Goal: Information Seeking & Learning: Learn about a topic

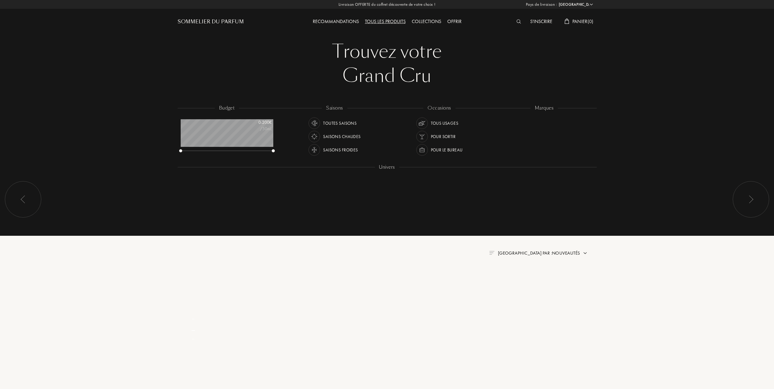
select select "FR"
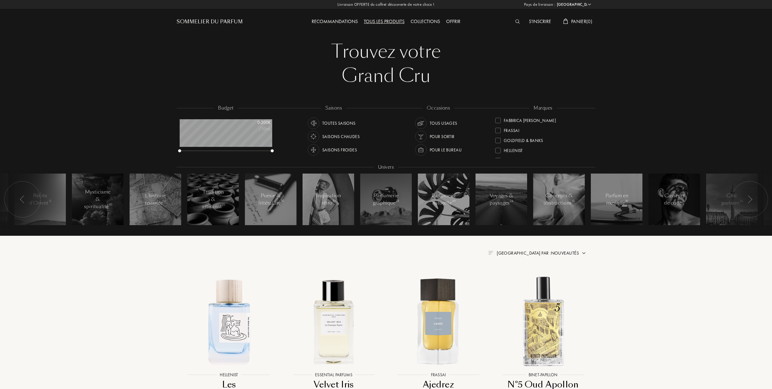
scroll to position [81, 0]
click at [497, 148] on div at bounding box center [498, 150] width 5 height 5
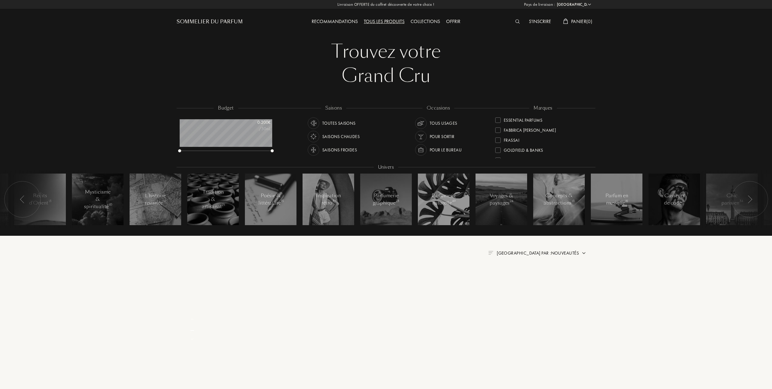
scroll to position [0, 0]
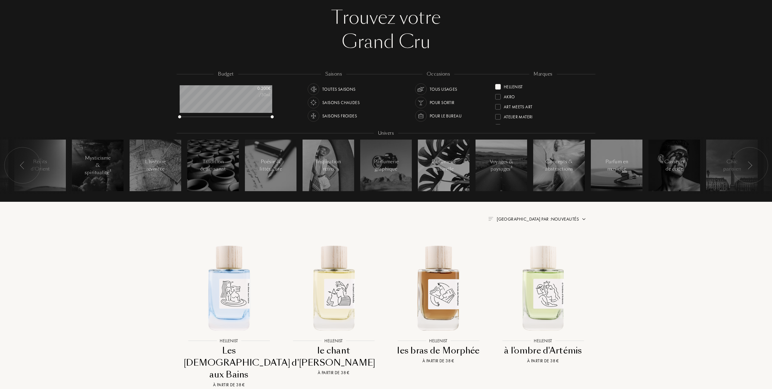
scroll to position [121, 0]
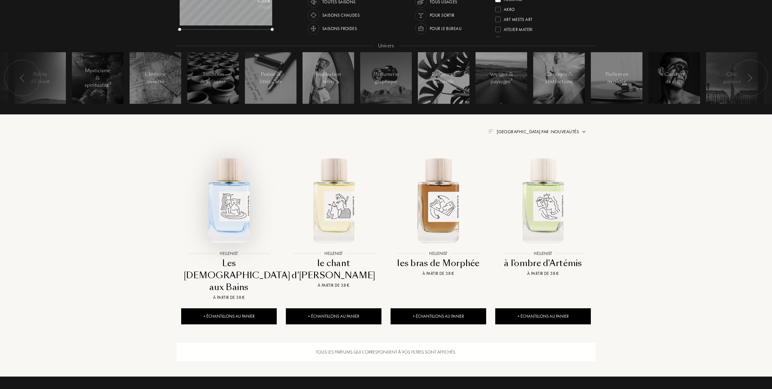
click at [221, 222] on img at bounding box center [229, 200] width 94 height 94
click at [323, 208] on img at bounding box center [334, 200] width 94 height 94
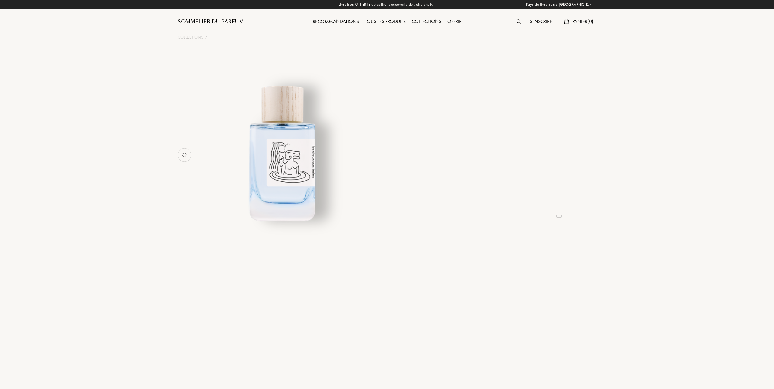
select select "FR"
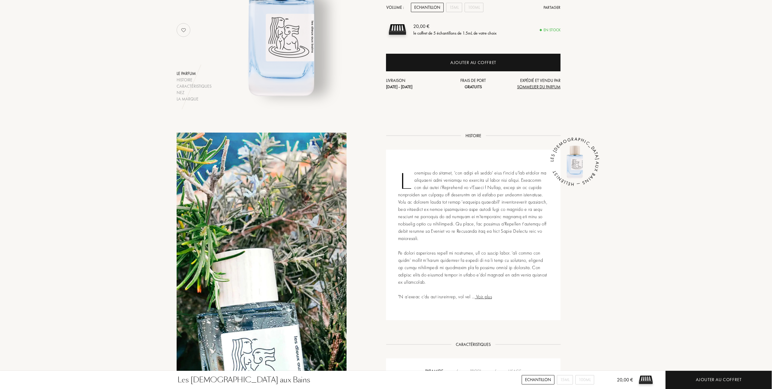
scroll to position [202, 0]
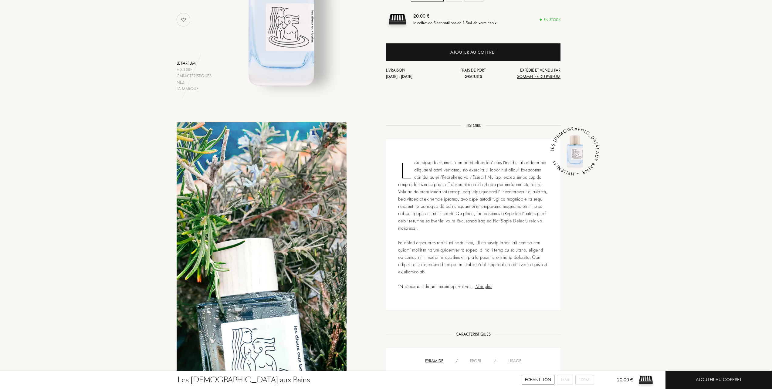
click at [518, 358] on div "Usage" at bounding box center [514, 361] width 25 height 6
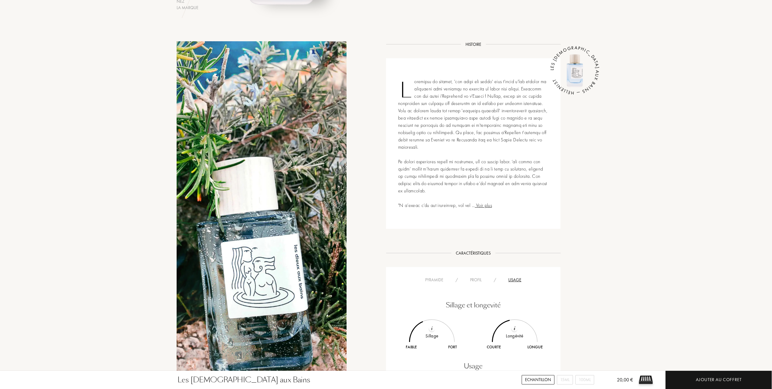
scroll to position [324, 0]
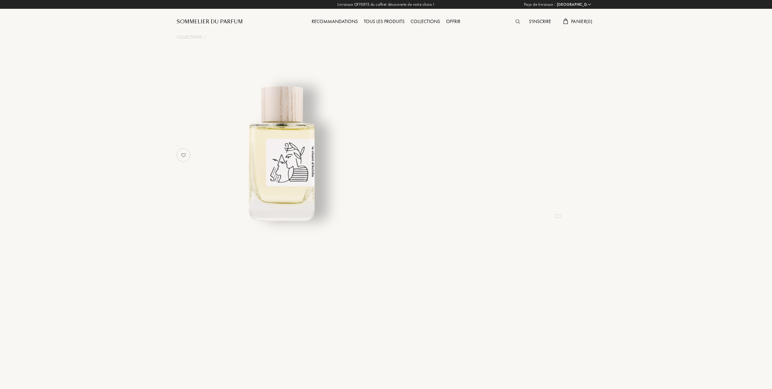
select select "FR"
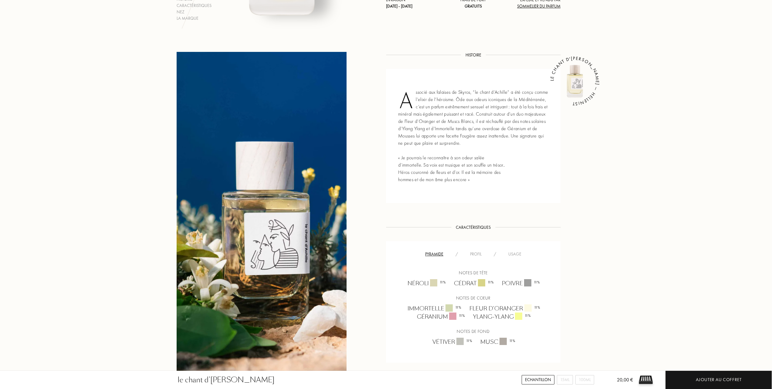
scroll to position [243, 0]
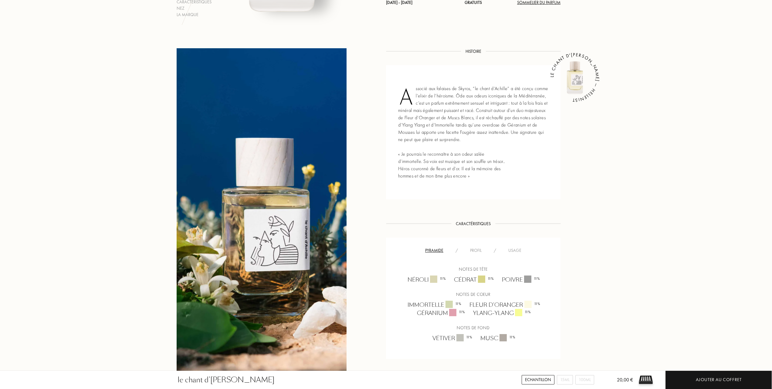
click at [516, 247] on div "Usage" at bounding box center [514, 250] width 25 height 6
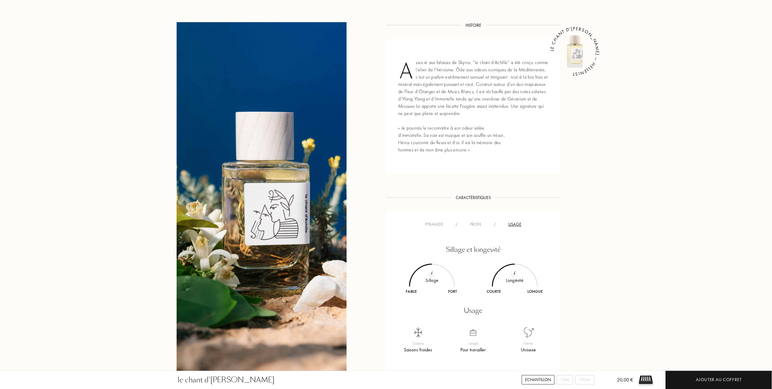
scroll to position [283, 0]
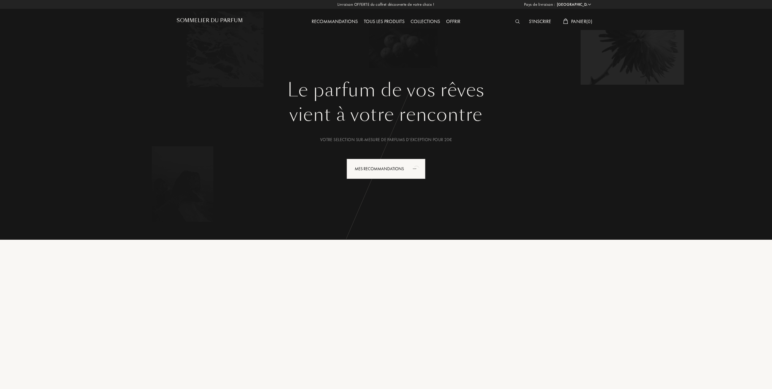
select select "FR"
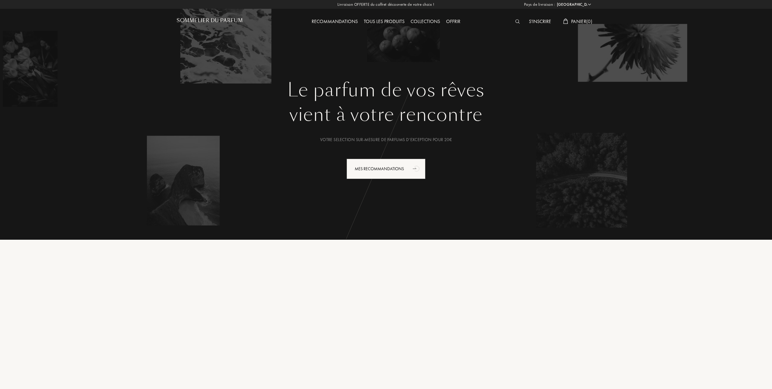
click at [417, 22] on div "Collections" at bounding box center [426, 22] width 36 height 8
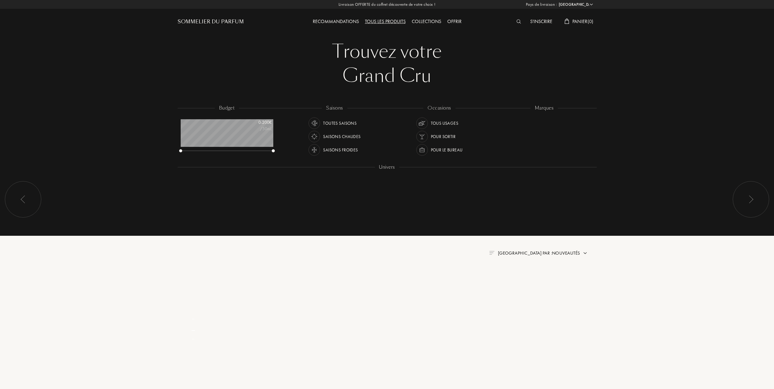
select select "FR"
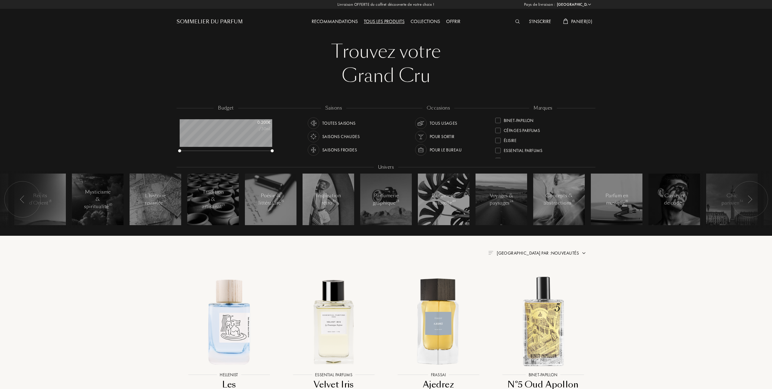
scroll to position [81, 0]
click at [499, 139] on div at bounding box center [498, 140] width 5 height 5
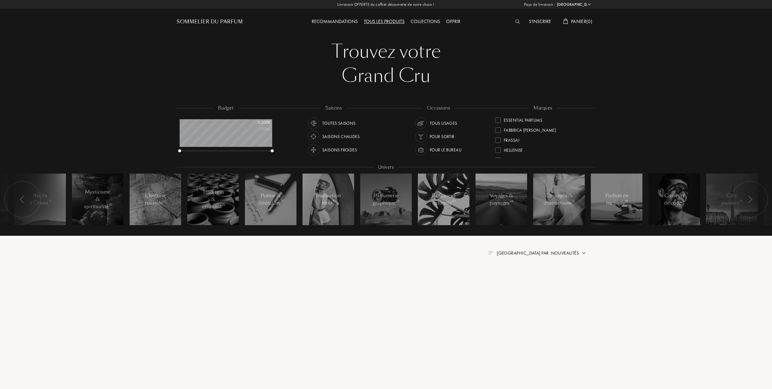
scroll to position [0, 0]
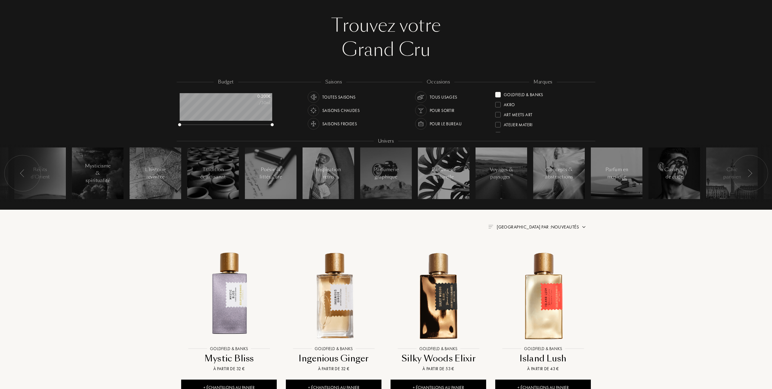
scroll to position [40, 0]
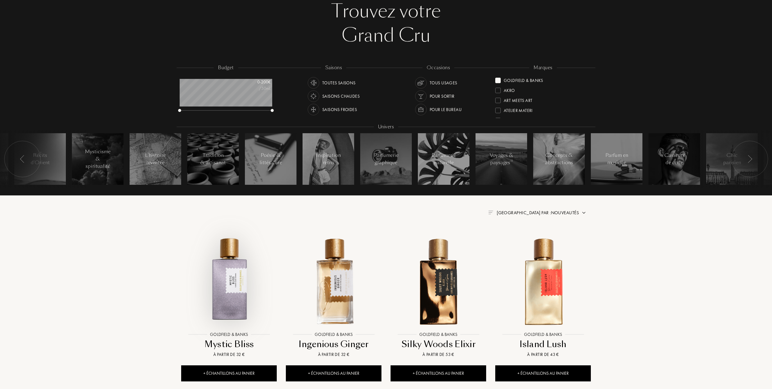
click at [230, 305] on img at bounding box center [229, 281] width 94 height 94
click at [541, 290] on img at bounding box center [543, 281] width 94 height 94
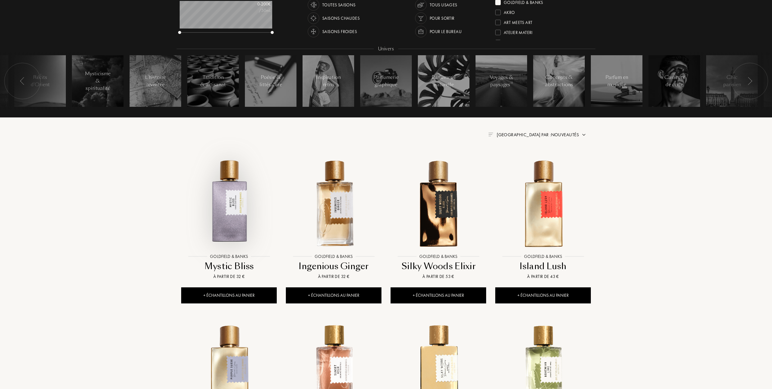
scroll to position [121, 0]
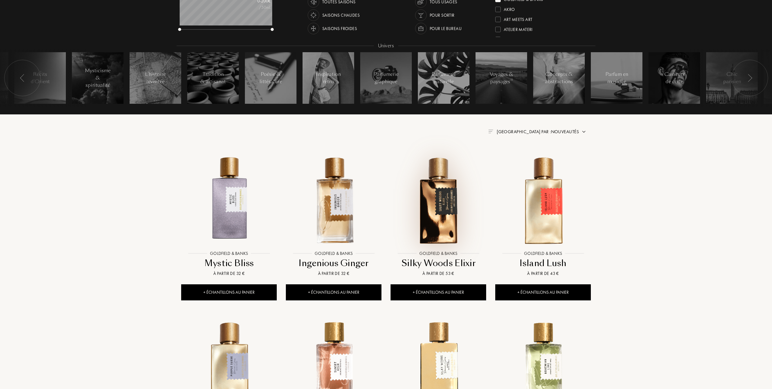
click at [428, 219] on img at bounding box center [438, 200] width 94 height 94
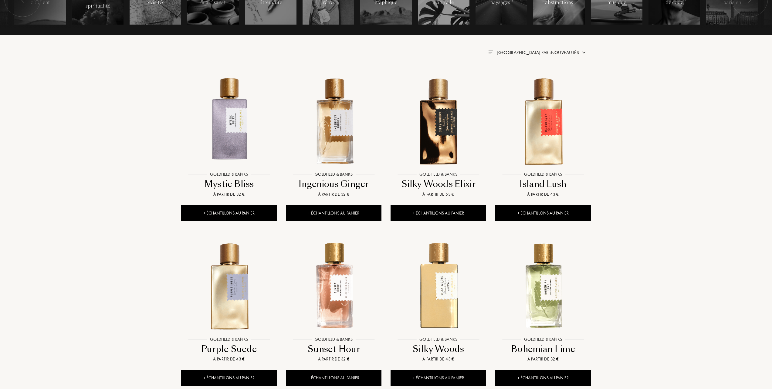
scroll to position [202, 0]
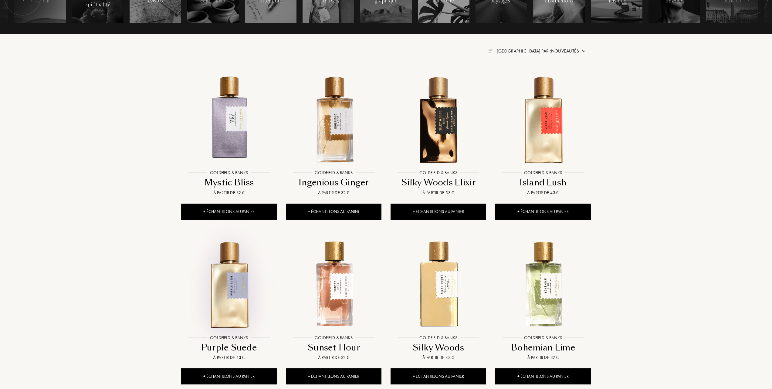
click at [225, 287] on img at bounding box center [229, 284] width 94 height 94
click at [332, 299] on img at bounding box center [334, 284] width 94 height 94
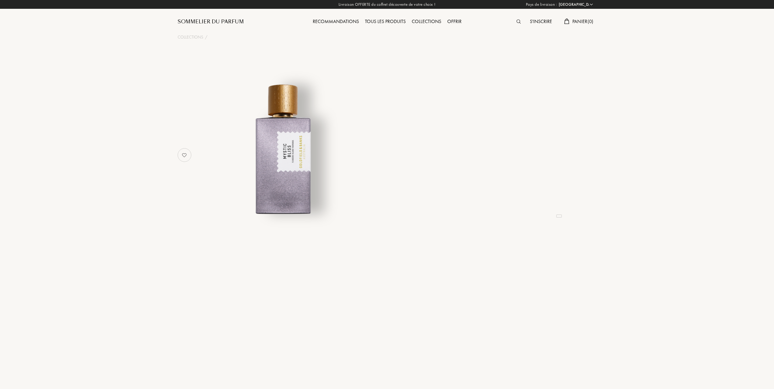
select select "FR"
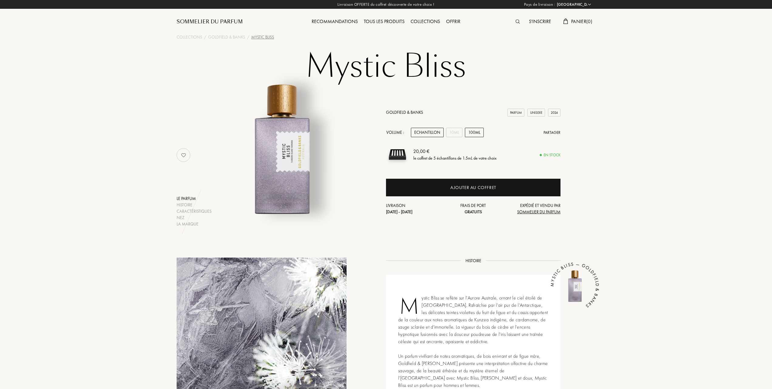
click at [476, 132] on div "100mL" at bounding box center [474, 132] width 19 height 9
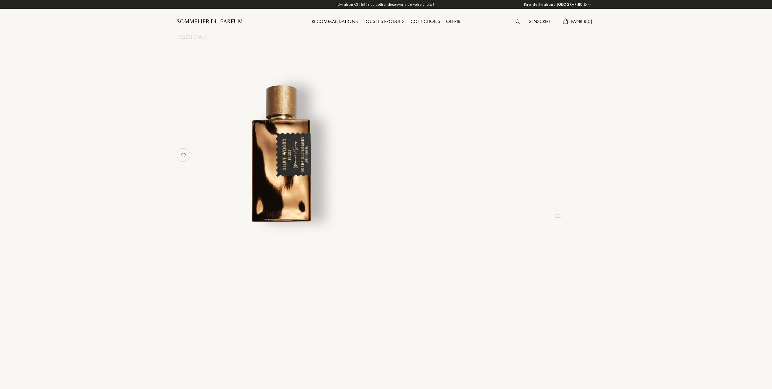
select select "FR"
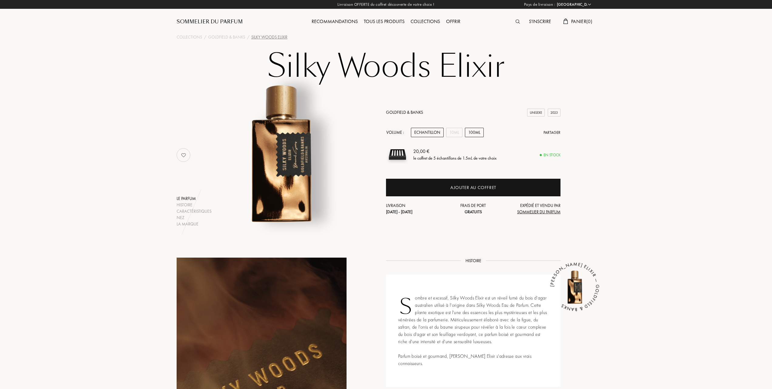
click at [478, 133] on div "100mL" at bounding box center [474, 132] width 19 height 9
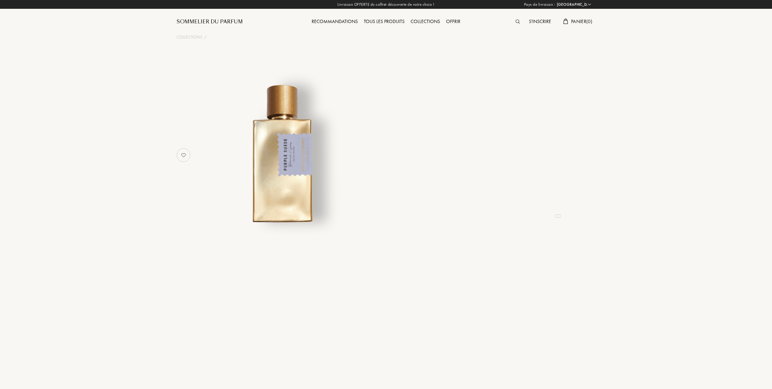
select select "FR"
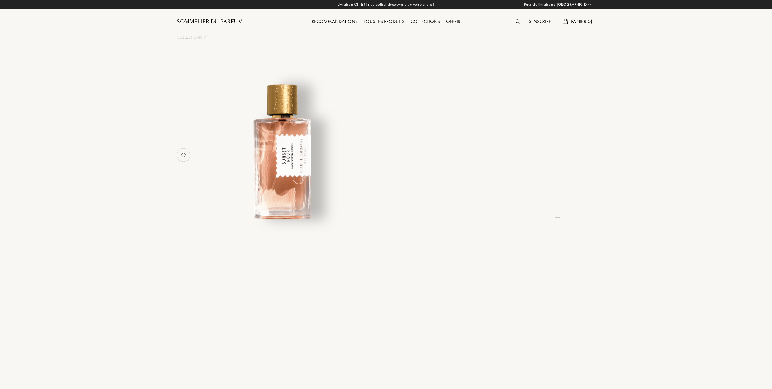
select select "FR"
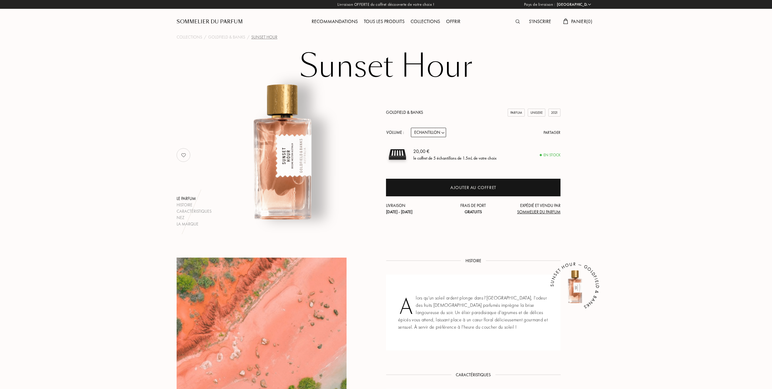
click at [443, 133] on select "Echantillon 10mL 50mL 100mL" at bounding box center [428, 132] width 35 height 9
select select "2"
click at [411, 128] on select "Echantillon 10mL 50mL 100mL" at bounding box center [428, 132] width 35 height 9
select select "2"
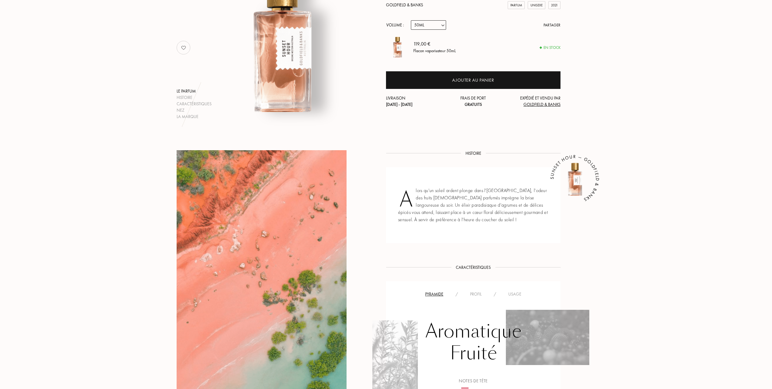
scroll to position [121, 0]
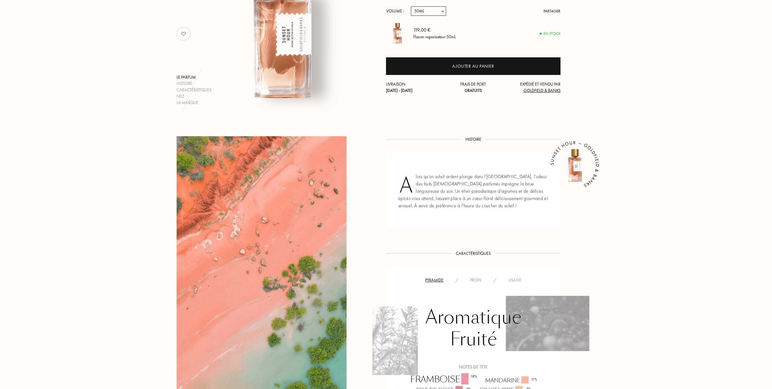
click at [518, 280] on div "Usage" at bounding box center [514, 280] width 25 height 6
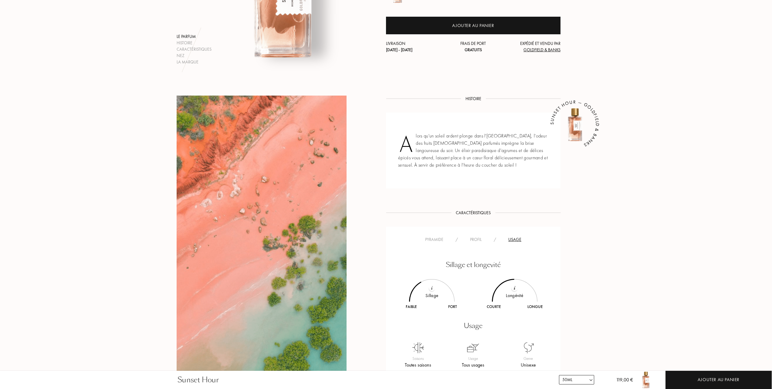
scroll to position [162, 0]
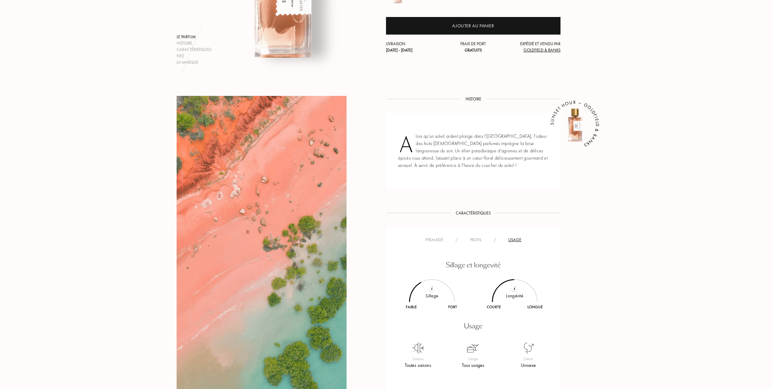
click at [475, 240] on div "Profil" at bounding box center [476, 240] width 24 height 6
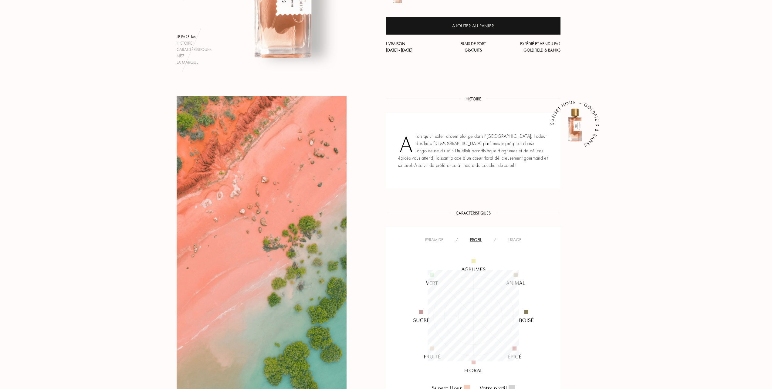
scroll to position [91, 91]
click at [433, 239] on div "Pyramide" at bounding box center [434, 240] width 30 height 6
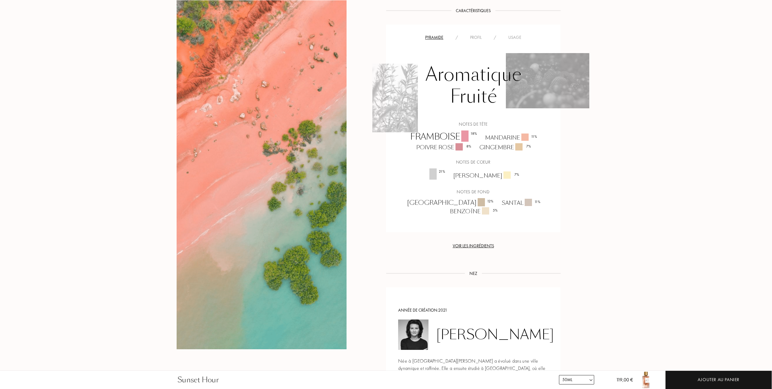
scroll to position [324, 0]
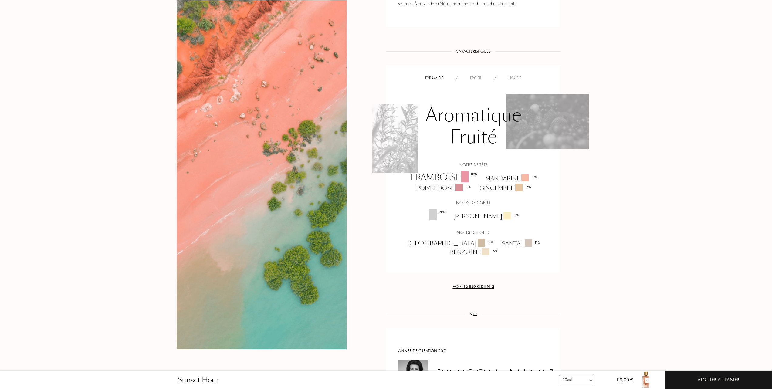
click at [514, 77] on div "Usage" at bounding box center [514, 78] width 25 height 6
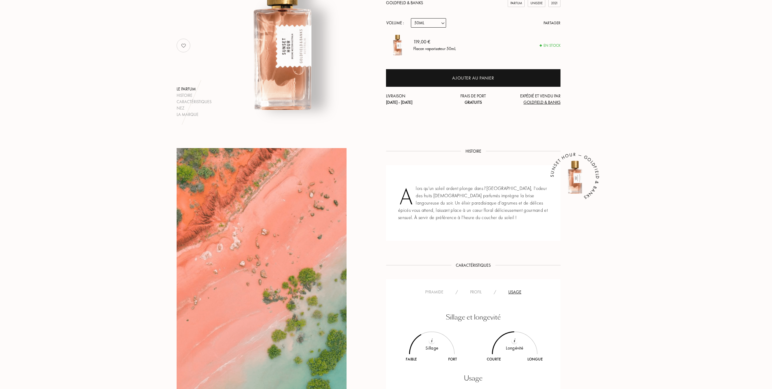
scroll to position [40, 0]
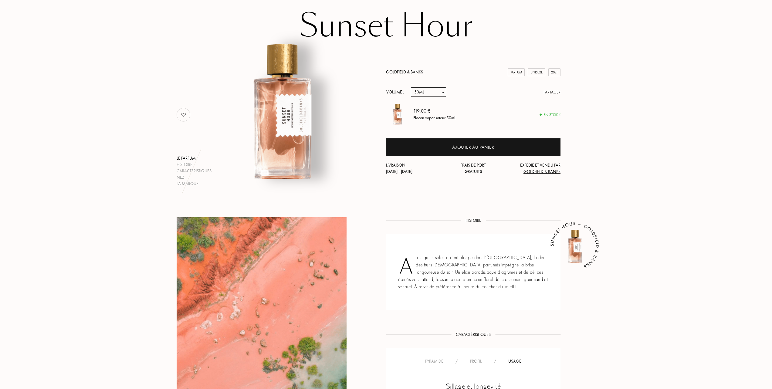
click at [398, 69] on link "Goldfield & Banks" at bounding box center [404, 71] width 37 height 5
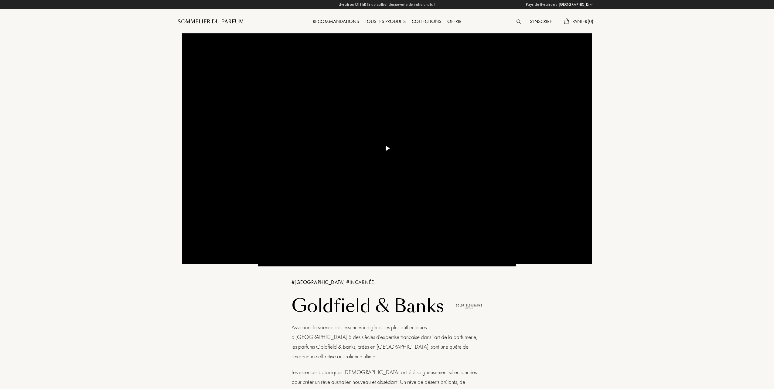
select select "FR"
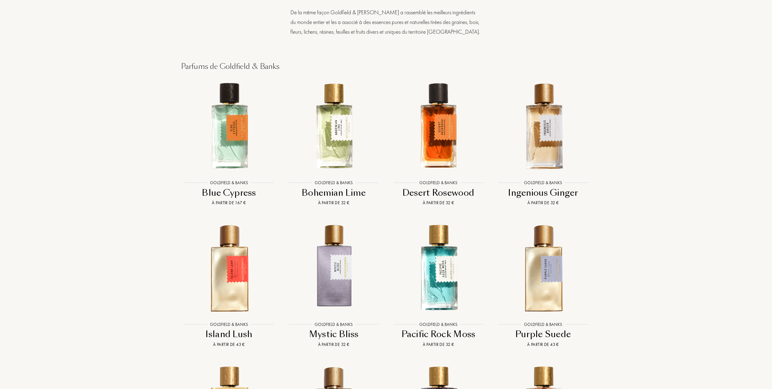
scroll to position [526, 0]
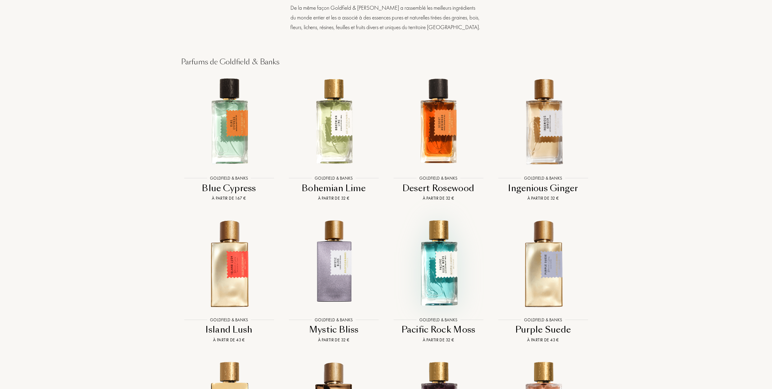
click at [440, 261] on img at bounding box center [438, 263] width 94 height 94
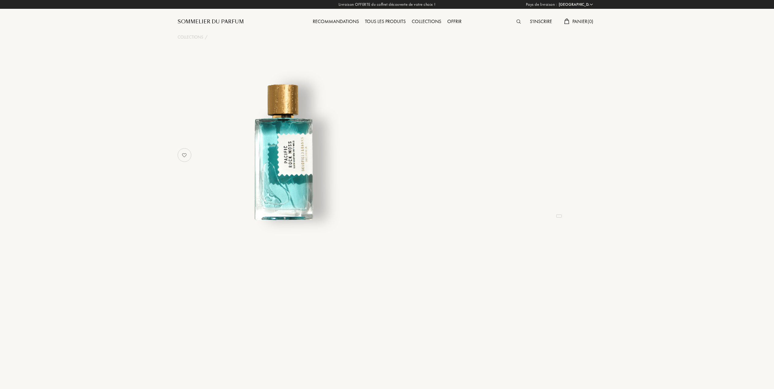
select select "FR"
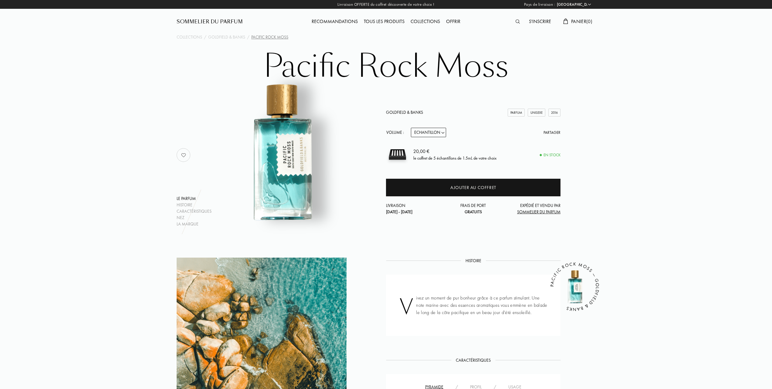
click at [444, 132] on select "Echantillon 10mL 50mL 100mL" at bounding box center [428, 132] width 35 height 9
select select "2"
click at [411, 128] on select "Echantillon 10mL 50mL 100mL" at bounding box center [428, 132] width 35 height 9
select select "2"
